Goal: Task Accomplishment & Management: Manage account settings

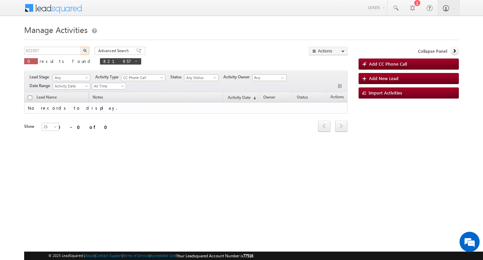
click at [50, 51] on input "821957" at bounding box center [52, 51] width 57 height 8
type input "Search Activities"
click at [69, 46] on div "Manage Activities Search Activities X 0 results found 821957 Advanced Search Ad…" at bounding box center [241, 106] width 435 height 168
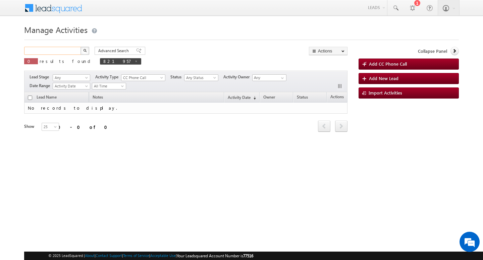
click at [60, 53] on input "text" at bounding box center [52, 51] width 57 height 8
paste input "834615"
type input "834615"
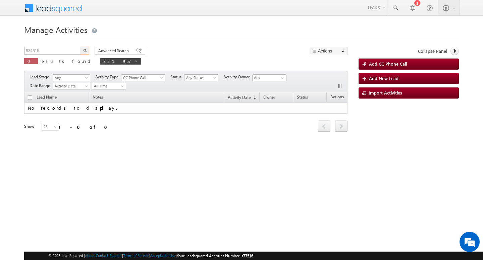
click at [81, 47] on button "button" at bounding box center [85, 51] width 9 height 8
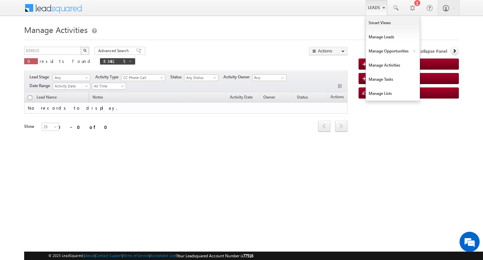
click at [379, 5] on link "Leads" at bounding box center [376, 7] width 21 height 15
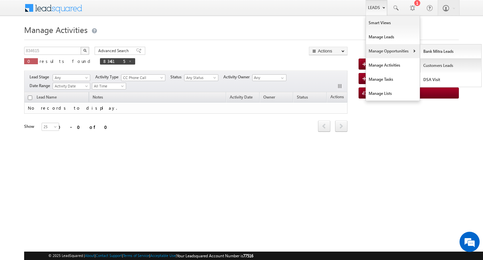
click at [436, 61] on link "Customers Leads" at bounding box center [451, 65] width 61 height 14
click at [436, 67] on link "Customers Leads" at bounding box center [451, 65] width 61 height 14
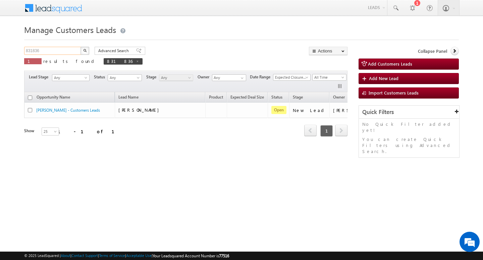
click at [67, 50] on input "831836" at bounding box center [52, 51] width 57 height 8
paste input "834615"
type input "834615"
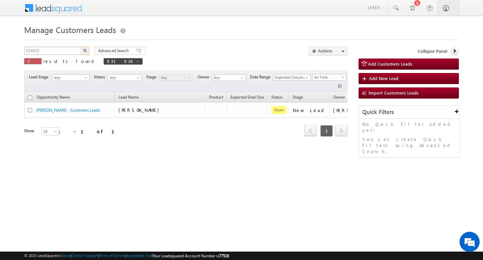
click at [81, 47] on button "button" at bounding box center [85, 51] width 9 height 8
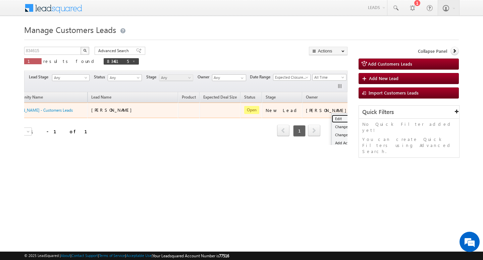
click at [332, 114] on link "Edit" at bounding box center [349, 118] width 34 height 8
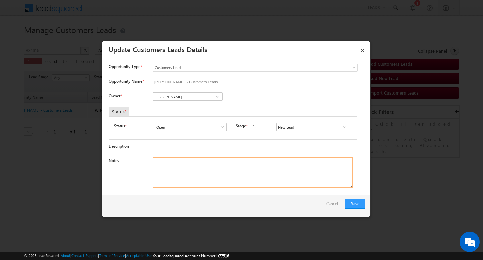
drag, startPoint x: 253, startPoint y: 172, endPoint x: 241, endPoint y: 166, distance: 12.9
click at [253, 172] on textarea "Notes" at bounding box center [253, 172] width 200 height 30
click at [191, 98] on input "Vikas Halwai" at bounding box center [188, 96] width 70 height 8
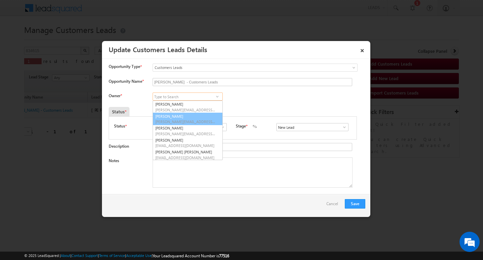
scroll to position [2, 0]
click at [244, 175] on textarea "Notes" at bounding box center [253, 172] width 200 height 30
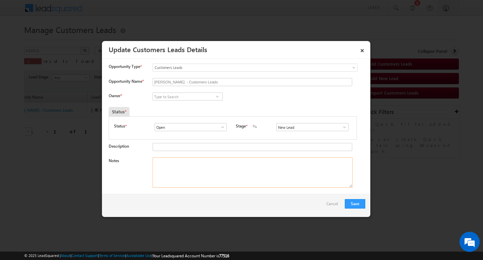
click at [244, 175] on textarea "Notes" at bounding box center [253, 172] width 200 height 30
click at [186, 94] on input at bounding box center [188, 96] width 70 height 8
paste input "amar.chauhan@sgrlimited.in"
click at [185, 101] on link "Amar Chauhan amar.chauhan@sgrlimited.in" at bounding box center [188, 106] width 70 height 13
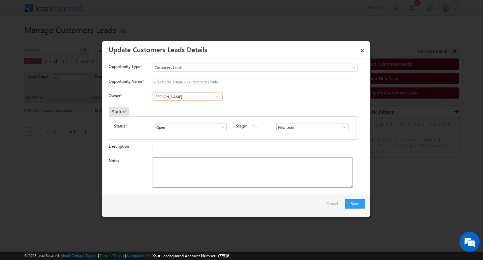
type input "Amar Chauhan"
click at [168, 182] on textarea "Notes" at bounding box center [253, 172] width 200 height 30
click at [218, 185] on textarea "Notes" at bounding box center [253, 172] width 200 height 30
click at [183, 173] on textarea "Notes" at bounding box center [253, 172] width 200 height 30
paste textarea "Amarjeet Singh/ AG 43/ B / MOTEH INCOME : 1.5L / WOAK EXP 40Y / LOAN TYPE : CON…"
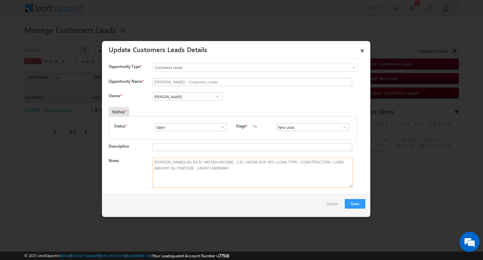
type textarea "Amarjeet Singh/ AG 43/ B / MOTEH INCOME : 1.5L / WOAK EXP 40Y / LOAN TYPE : CON…"
click at [341, 126] on span at bounding box center [344, 126] width 7 height 5
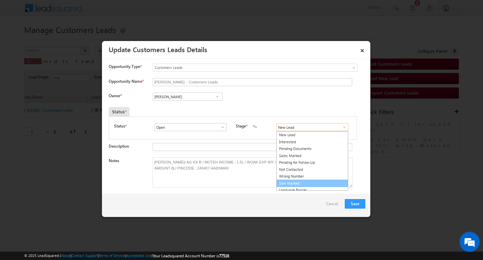
click at [315, 182] on link "Sale Marked" at bounding box center [313, 183] width 72 height 8
type input "Sale Marked"
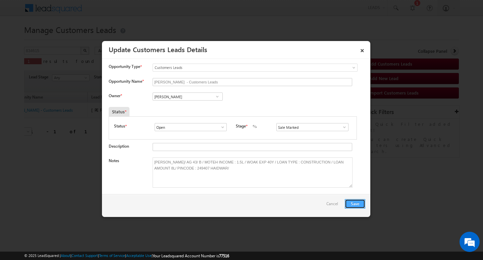
click at [347, 201] on button "Save" at bounding box center [355, 203] width 20 height 9
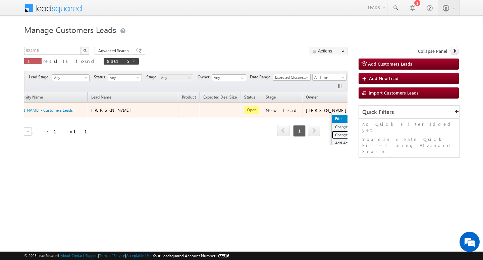
click at [332, 135] on link "Change Stage" at bounding box center [349, 135] width 34 height 8
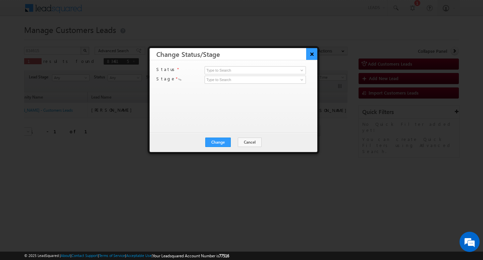
click at [309, 53] on button "×" at bounding box center [312, 54] width 11 height 12
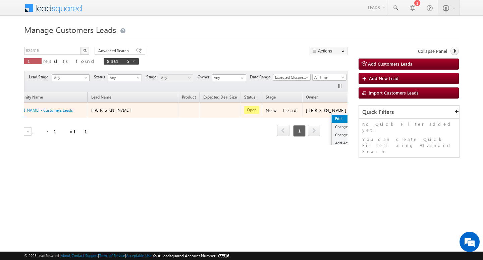
click at [332, 115] on link "Edit" at bounding box center [349, 118] width 34 height 8
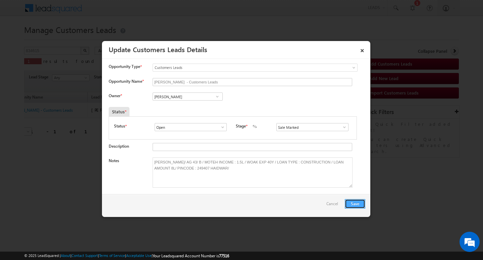
click at [354, 204] on button "Save" at bounding box center [355, 203] width 20 height 9
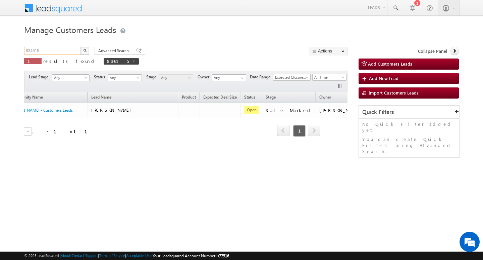
click at [69, 52] on input "834615" at bounding box center [52, 51] width 57 height 8
type input "Search Customers Leads"
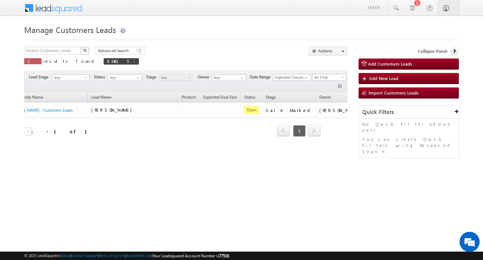
click at [64, 44] on div "Manage Customers Leads Customers Leads updated successfully. Search Customers L…" at bounding box center [241, 106] width 435 height 168
click at [56, 47] on input "text" at bounding box center [52, 51] width 57 height 8
type input "Search Customers Leads"
click at [57, 49] on input "text" at bounding box center [52, 51] width 57 height 8
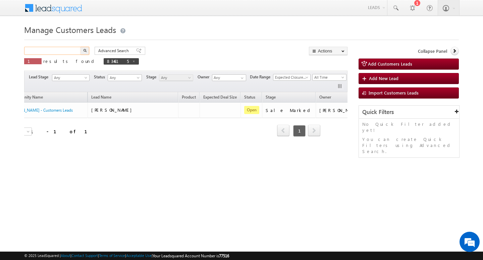
paste input "834618"
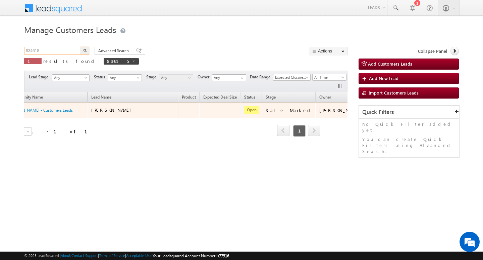
type input "834618"
click at [81, 47] on button "button" at bounding box center [85, 51] width 9 height 8
click at [332, 115] on link "Edit" at bounding box center [349, 118] width 34 height 8
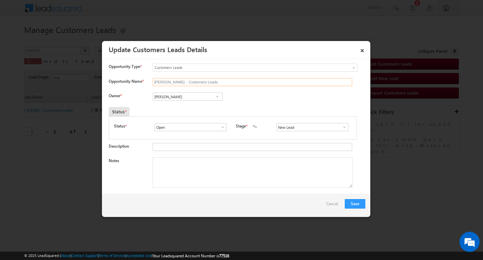
click at [206, 85] on input "Vijay - Customers Leads" at bounding box center [253, 82] width 200 height 8
click at [182, 160] on textarea "Notes" at bounding box center [253, 172] width 200 height 30
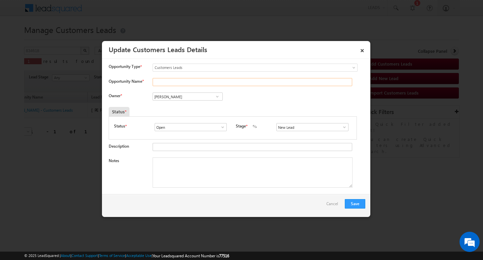
click at [192, 84] on input "Opportunity Name *" at bounding box center [253, 82] width 200 height 8
paste input "KAMAL SINGH"
type input "KAMAL SINGH"
click at [184, 166] on textarea "Notes" at bounding box center [253, 172] width 200 height 30
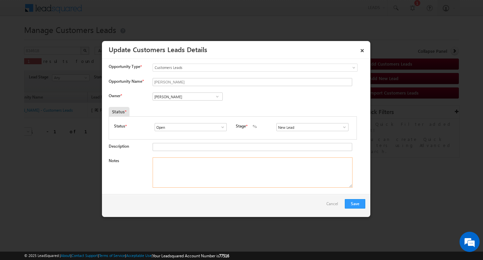
click at [212, 180] on textarea "Notes" at bounding box center [253, 172] width 200 height 30
paste textarea "Customer Name : KAMAL SING / AG : 28/ B / MTHE INCOEM, : 20K / COAAP NAME MANMH…"
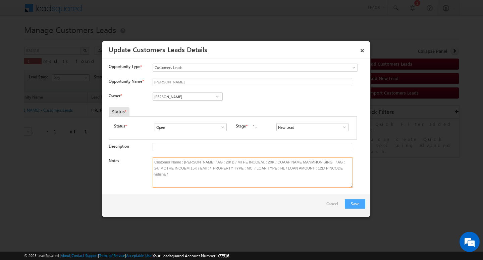
type textarea "Customer Name : KAMAL SING / AG : 28/ B / MTHE INCOEM, : 20K / COAAP NAME MANMH…"
click at [360, 202] on button "Save" at bounding box center [355, 203] width 20 height 9
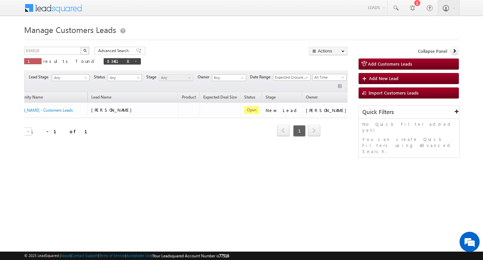
click at [55, 55] on div "834618 X 1 results found 834618" at bounding box center [82, 56] width 117 height 19
click at [57, 48] on input "834618" at bounding box center [52, 51] width 57 height 8
type input "Search Customers Leads"
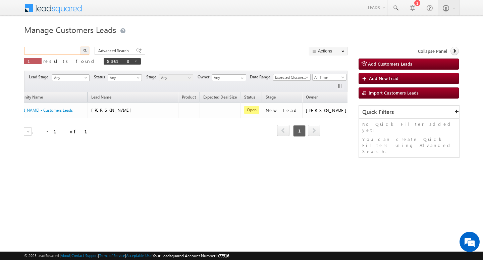
click at [46, 51] on input "text" at bounding box center [52, 51] width 57 height 8
paste input "834612"
type input "834612"
click at [81, 47] on button "button" at bounding box center [85, 51] width 9 height 8
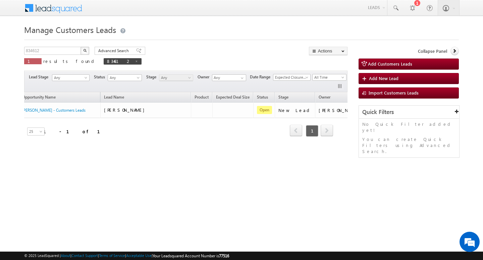
scroll to position [0, 27]
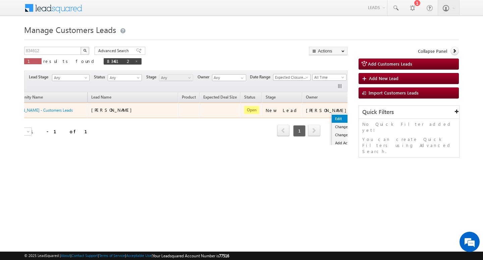
click at [332, 116] on link "Edit" at bounding box center [349, 118] width 34 height 8
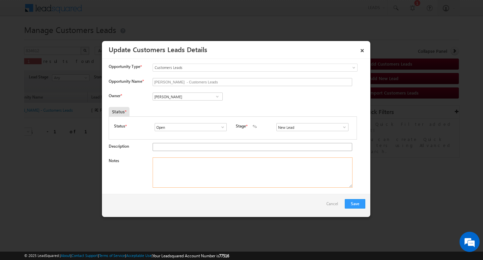
drag, startPoint x: 191, startPoint y: 169, endPoint x: 193, endPoint y: 144, distance: 24.2
click at [191, 169] on textarea "Notes" at bounding box center [253, 172] width 200 height 30
click at [224, 81] on input "NIKHIL YADAV - Customers Leads" at bounding box center [253, 82] width 200 height 8
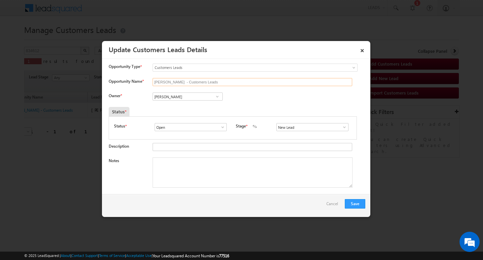
click at [224, 81] on input "NIKHIL YADAV - Customers Leads" at bounding box center [253, 82] width 200 height 8
click at [191, 82] on input "Opportunity Name *" at bounding box center [253, 82] width 200 height 8
paste input "Mukesh Yadav"
type input "Mukesh Yadav"
click at [186, 94] on input "Vikas Halwai" at bounding box center [188, 96] width 70 height 8
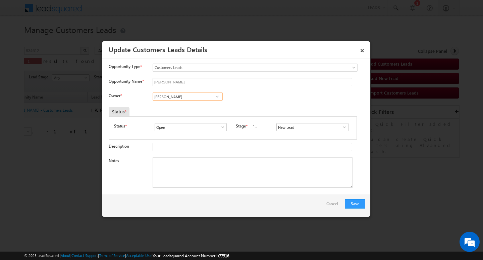
click at [186, 94] on input "Vikas Halwai" at bounding box center [188, 96] width 70 height 8
click at [190, 173] on textarea "Notes" at bounding box center [253, 172] width 200 height 30
click at [187, 158] on textarea "Notes" at bounding box center [253, 172] width 200 height 30
click at [170, 94] on input at bounding box center [188, 96] width 70 height 8
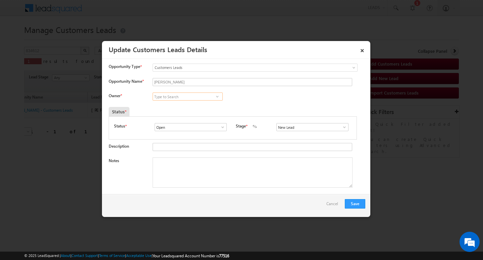
paste input "Pradeep Modi"
click at [177, 105] on link "PRADEEP MODI pradeep.m@sgrlimited.in" at bounding box center [188, 106] width 70 height 13
type input "PRADEEP MODI"
click at [192, 185] on textarea "Notes" at bounding box center [253, 172] width 200 height 30
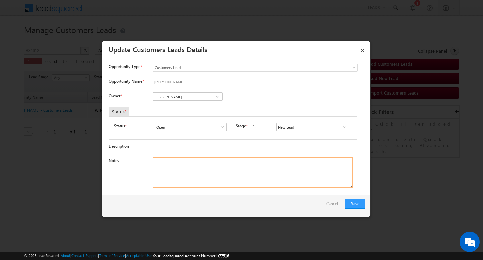
drag, startPoint x: 195, startPoint y: 183, endPoint x: 195, endPoint y: 177, distance: 6.1
click at [195, 183] on textarea "Notes" at bounding box center [253, 172] width 200 height 30
drag, startPoint x: 196, startPoint y: 176, endPoint x: 195, endPoint y: 173, distance: 3.8
click at [196, 176] on textarea "Notes" at bounding box center [253, 172] width 200 height 30
drag, startPoint x: 192, startPoint y: 168, endPoint x: 127, endPoint y: 110, distance: 87.0
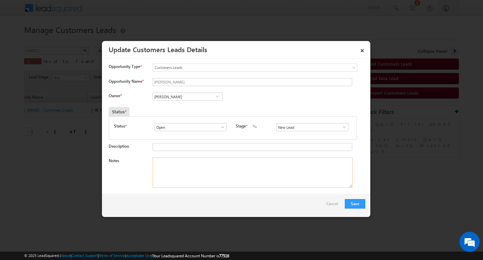
click at [190, 168] on textarea "Notes" at bounding box center [253, 172] width 200 height 30
click at [188, 175] on textarea "Notes" at bounding box center [253, 172] width 200 height 30
click at [184, 160] on textarea "Notes" at bounding box center [253, 172] width 200 height 30
paste textarea "Customer NameMukesh Yadav: / AG : 55Y/ B / SELF- EMPLOYED/ MOTHE INCOEM : 1.50L…"
type textarea "Customer NameMukesh Yadav: / AG : 55Y/ B / SELF- EMPLOYED/ MOTHE INCOEM : 1.50L…"
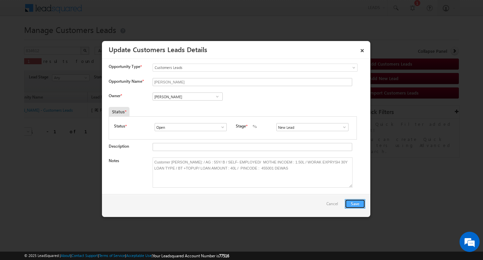
click at [357, 203] on button "Save" at bounding box center [355, 203] width 20 height 9
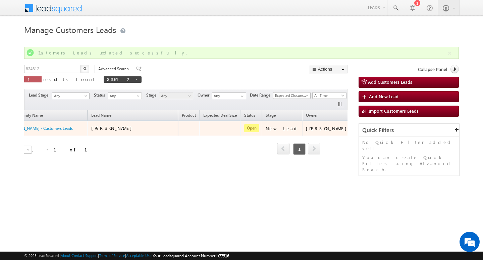
click at [353, 128] on td at bounding box center [367, 128] width 28 height 15
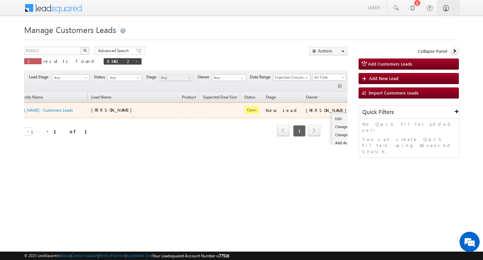
click at [359, 111] on button "button" at bounding box center [362, 109] width 7 height 7
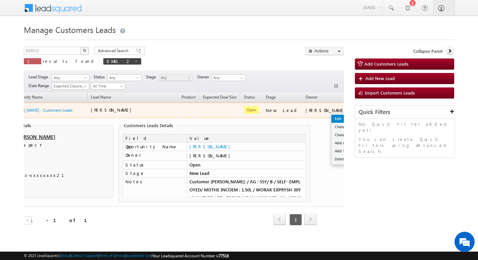
click at [332, 115] on link "Edit" at bounding box center [349, 118] width 34 height 8
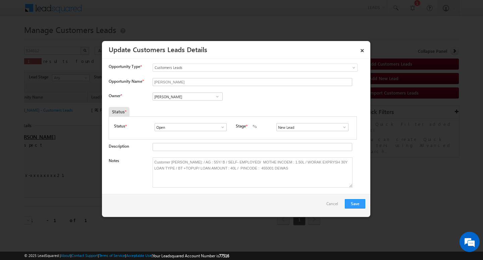
click at [341, 128] on span at bounding box center [344, 126] width 7 height 5
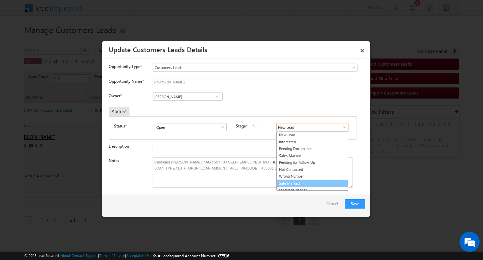
click at [325, 181] on link "Sale Marked" at bounding box center [313, 183] width 72 height 8
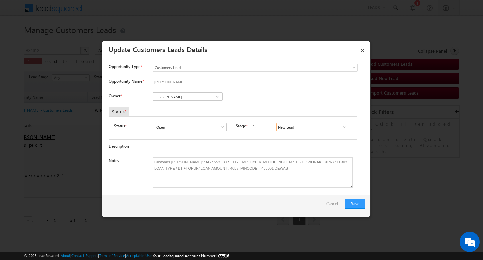
type input "Sale Marked"
click at [352, 202] on button "Save" at bounding box center [355, 203] width 20 height 9
